Goal: Communication & Community: Participate in discussion

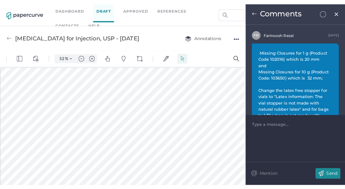
scroll to position [0, 0]
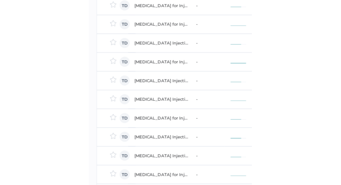
scroll to position [690, 0]
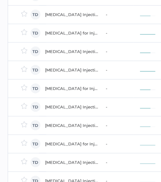
click at [70, 105] on div "[MEDICAL_DATA] Injection, USP - Package Insert PI-ENG-v1.0" at bounding box center [71, 106] width 53 height 7
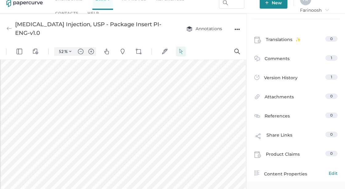
scroll to position [236, 0]
click at [55, 99] on div at bounding box center [154, 146] width 307 height 643
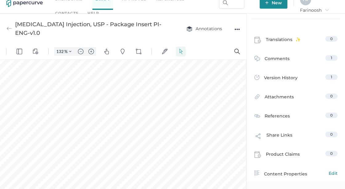
scroll to position [657, 83]
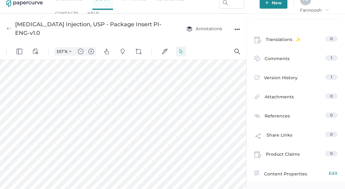
type input "82"
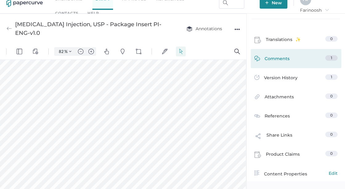
click at [165, 58] on span "Comments" at bounding box center [277, 60] width 25 height 10
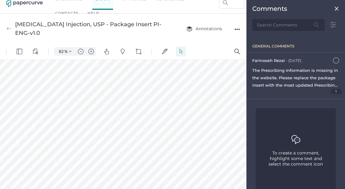
scroll to position [118, 0]
click at [165, 72] on div "The Prescribing Information is missing in the website. Please replace the packa…" at bounding box center [296, 78] width 87 height 22
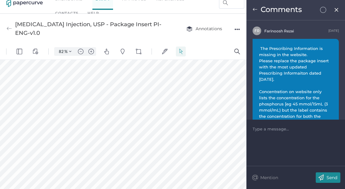
click at [165, 80] on span "The Prescribing Information is missing in the website. Please replace the packa…" at bounding box center [294, 138] width 71 height 184
click at [165, 81] on span "The Prescribing Information is missing in the website. Please replace the packa…" at bounding box center [294, 138] width 71 height 184
click at [165, 76] on span "The Prescribing Information is missing in the website. Please replace the packa…" at bounding box center [294, 138] width 71 height 184
click at [165, 73] on span "The Prescribing Information is missing in the website. Please replace the packa…" at bounding box center [294, 138] width 71 height 184
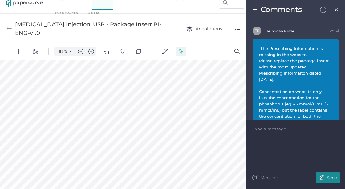
drag, startPoint x: 293, startPoint y: 72, endPoint x: 286, endPoint y: 56, distance: 17.9
click at [165, 67] on span "The Prescribing Information is missing in the website. Please replace the packa…" at bounding box center [294, 138] width 71 height 184
click at [165, 83] on span "The Prescribing Information is missing in the website. Please replace the packa…" at bounding box center [294, 137] width 70 height 185
click at [165, 42] on div "The Prescribing Information is missing in the website. Please replace the packa…" at bounding box center [296, 138] width 86 height 198
drag, startPoint x: 300, startPoint y: 42, endPoint x: 306, endPoint y: 39, distance: 6.6
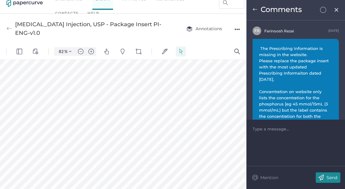
click at [165, 40] on div "The Prescribing Information is missing in the website. Please replace the packa…" at bounding box center [296, 138] width 86 height 198
drag, startPoint x: 306, startPoint y: 39, endPoint x: 293, endPoint y: 59, distance: 23.3
click at [165, 59] on span "The Prescribing Information is missing in the website. Please replace the packa…" at bounding box center [294, 138] width 71 height 184
click at [165, 29] on div "August 24th" at bounding box center [334, 31] width 10 height 6
click at [165, 31] on div "August 24th" at bounding box center [334, 31] width 10 height 6
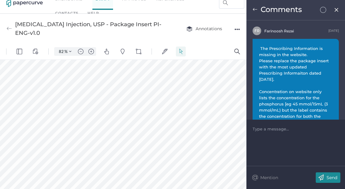
drag, startPoint x: 331, startPoint y: 34, endPoint x: 325, endPoint y: 38, distance: 7.3
click at [165, 34] on div "August 24th" at bounding box center [334, 31] width 10 height 6
click at [165, 60] on span "The Prescribing Information is missing in the website. Please replace the packa…" at bounding box center [294, 138] width 71 height 184
drag, startPoint x: 292, startPoint y: 104, endPoint x: 291, endPoint y: 108, distance: 4.1
click at [165, 104] on span "The Prescribing Information is missing in the website. Please replace the packa…" at bounding box center [294, 138] width 71 height 184
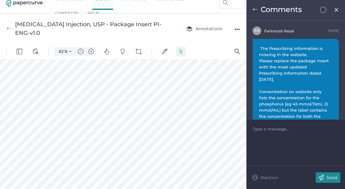
drag, startPoint x: 288, startPoint y: 117, endPoint x: 285, endPoint y: 119, distance: 3.5
click at [165, 116] on span "The Prescribing Information is missing in the website. Please replace the packa…" at bounding box center [294, 138] width 71 height 184
click at [165, 127] on div at bounding box center [296, 129] width 86 height 6
drag, startPoint x: 328, startPoint y: 43, endPoint x: 298, endPoint y: 29, distance: 33.2
click at [165, 29] on div "F R Farinoosh Rezai August 24th" at bounding box center [296, 31] width 86 height 9
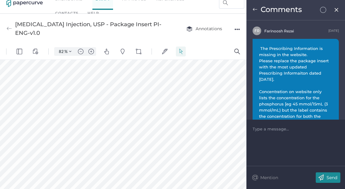
scroll to position [112, 0]
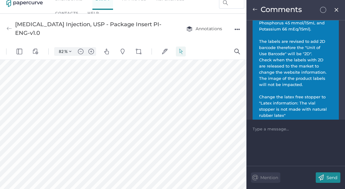
click at [165, 175] on p "Mention" at bounding box center [270, 178] width 18 height 6
drag, startPoint x: 278, startPoint y: 182, endPoint x: 275, endPoint y: 170, distance: 11.9
click at [165, 180] on button "@ Mention" at bounding box center [265, 177] width 29 height 10
drag, startPoint x: 265, startPoint y: 127, endPoint x: 252, endPoint y: 128, distance: 13.3
click at [165, 128] on div "@ @" at bounding box center [296, 129] width 86 height 6
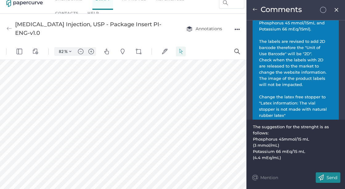
scroll to position [3, 0]
drag, startPoint x: 334, startPoint y: 177, endPoint x: 265, endPoint y: 180, distance: 68.2
click at [165, 176] on p "Send" at bounding box center [332, 178] width 11 height 6
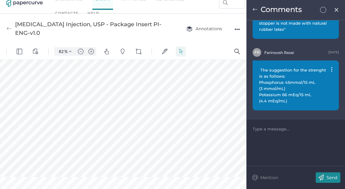
scroll to position [419, 34]
click at [165, 8] on img at bounding box center [336, 9] width 5 height 5
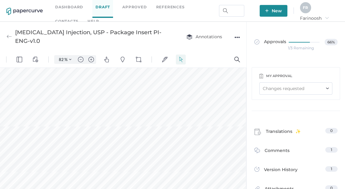
scroll to position [168, 34]
type input "50"
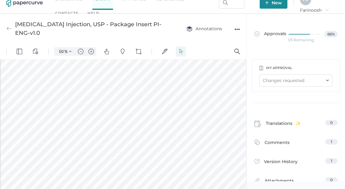
scroll to position [392, 0]
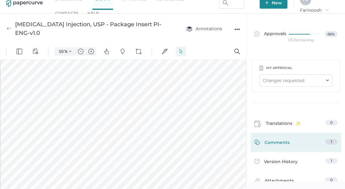
click at [165, 142] on span "Comments" at bounding box center [277, 144] width 25 height 10
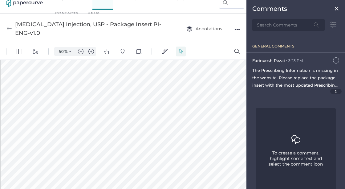
scroll to position [13, 0]
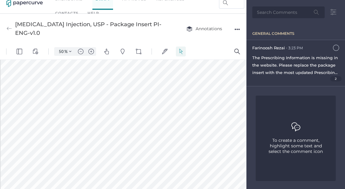
click at [165, 60] on div "The Prescribing Information is missing in the website. Please replace the packa…" at bounding box center [296, 65] width 87 height 22
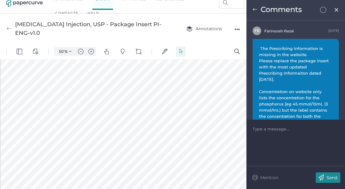
click at [165, 56] on span "The Prescribing Information is missing in the website. Please replace the packa…" at bounding box center [294, 138] width 71 height 184
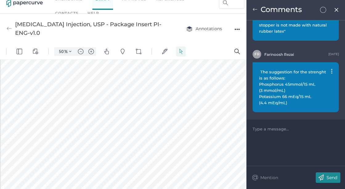
scroll to position [204, 0]
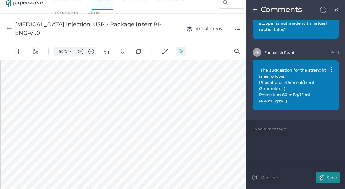
click at [165, 9] on img at bounding box center [336, 9] width 5 height 5
